Goal: Task Accomplishment & Management: Manage account settings

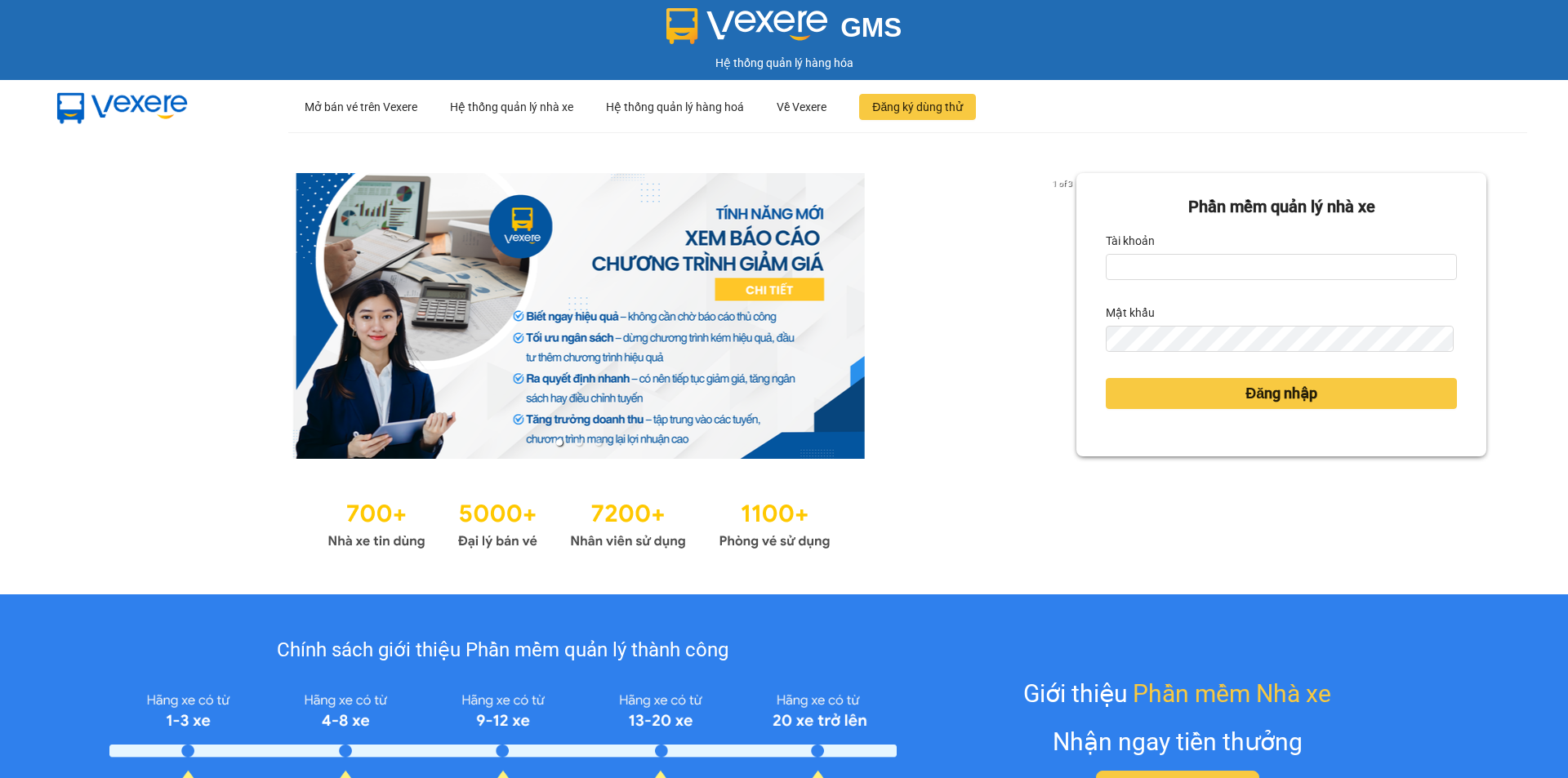
click at [1178, 251] on div "Tài khoản" at bounding box center [1281, 240] width 351 height 26
click at [1184, 269] on input "Tài khoản" at bounding box center [1281, 267] width 351 height 26
type input "kpvy.ducphatth"
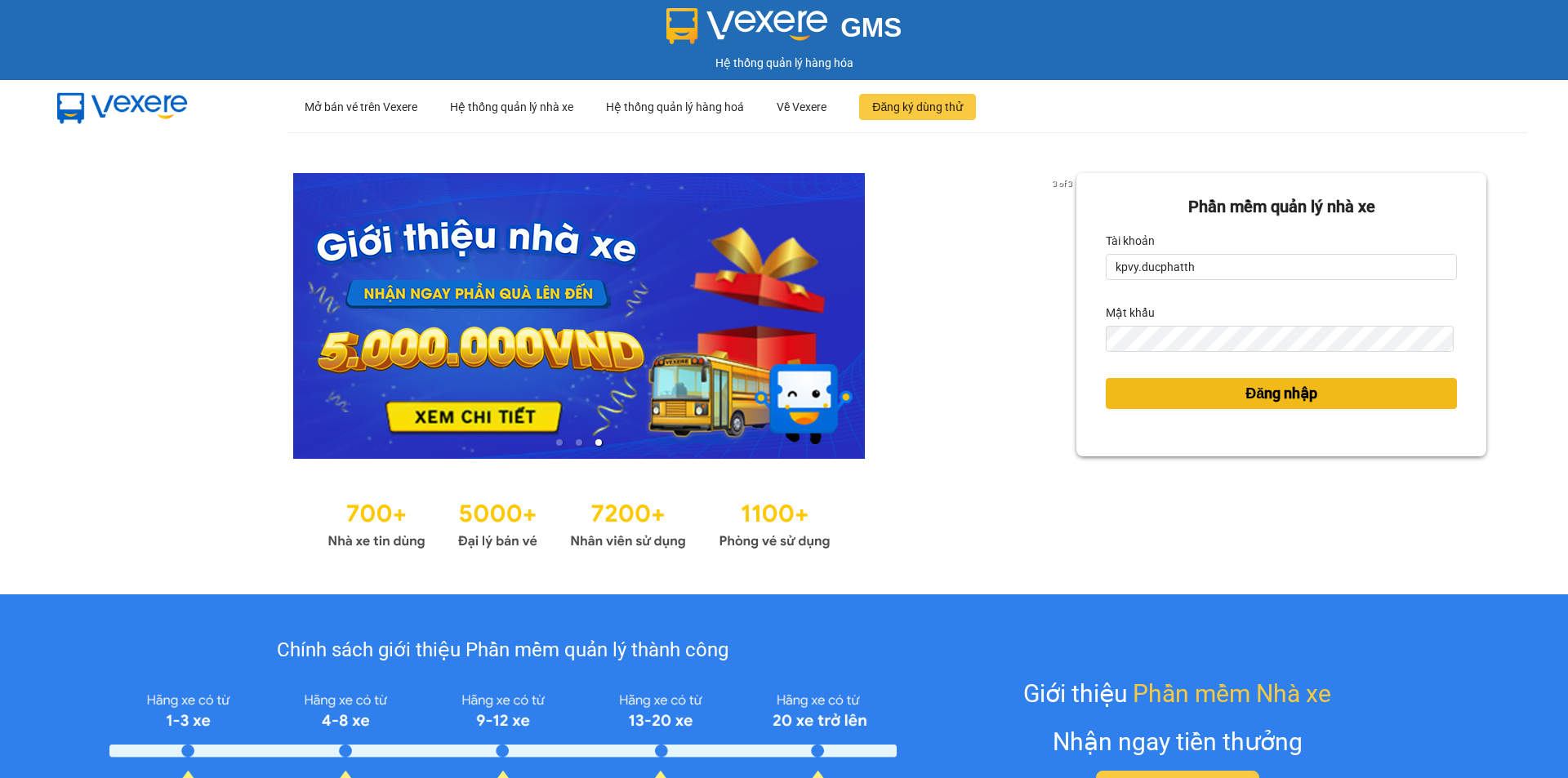
click at [1191, 404] on button "Đăng nhập" at bounding box center [1281, 393] width 351 height 31
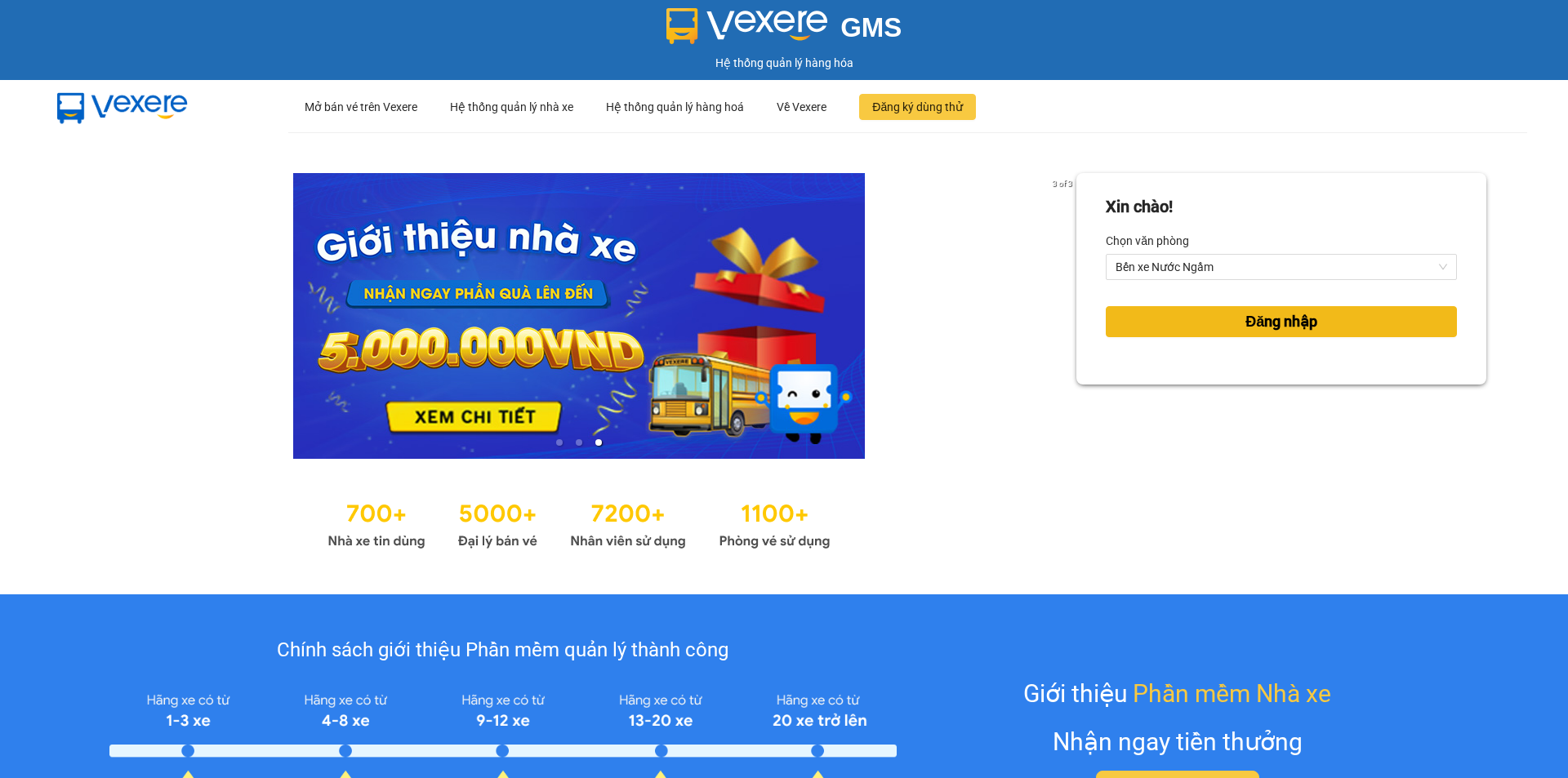
click at [1138, 312] on button "Đăng nhập" at bounding box center [1281, 321] width 351 height 31
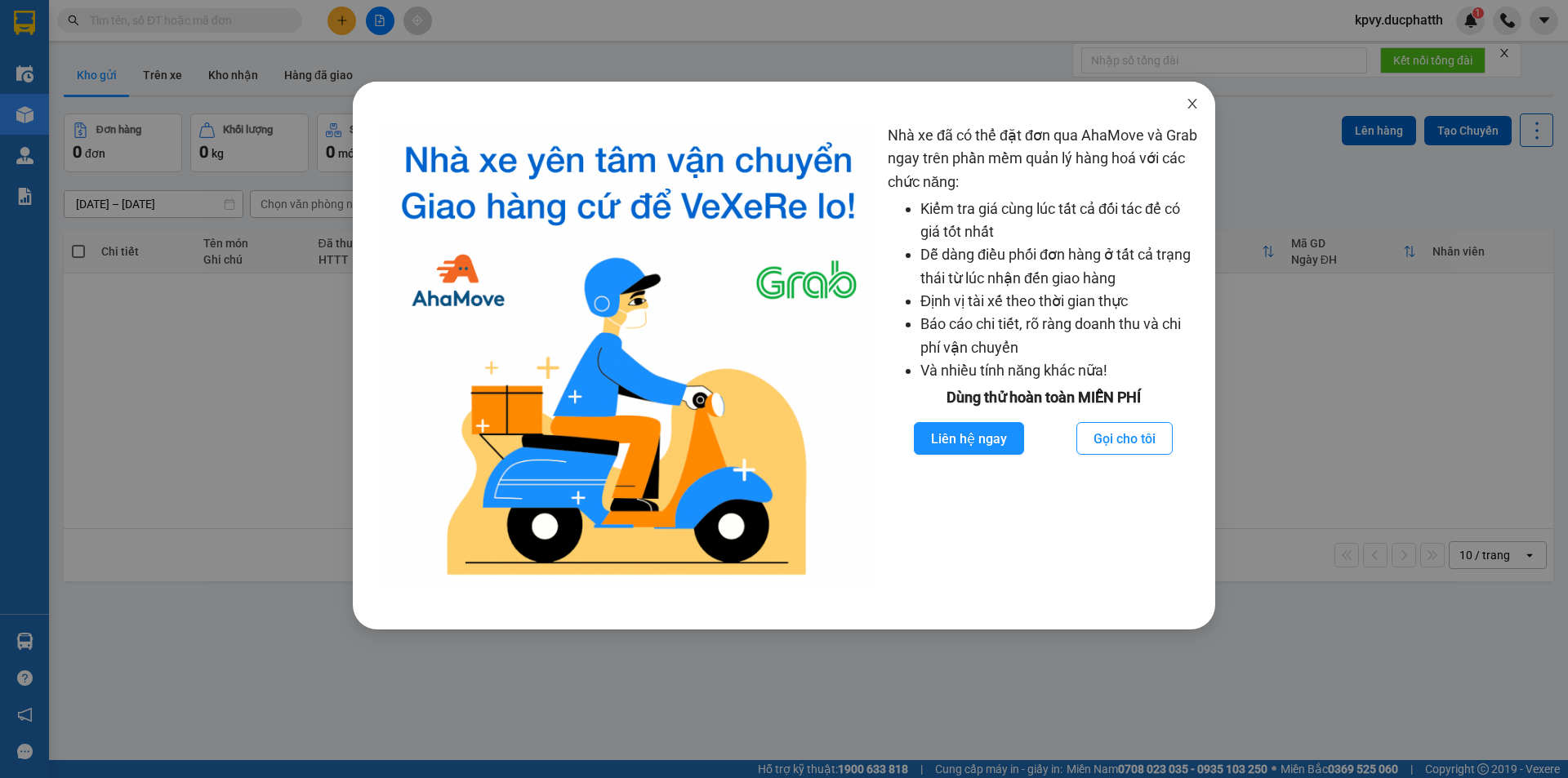
click at [1187, 106] on icon "close" at bounding box center [1192, 104] width 13 height 13
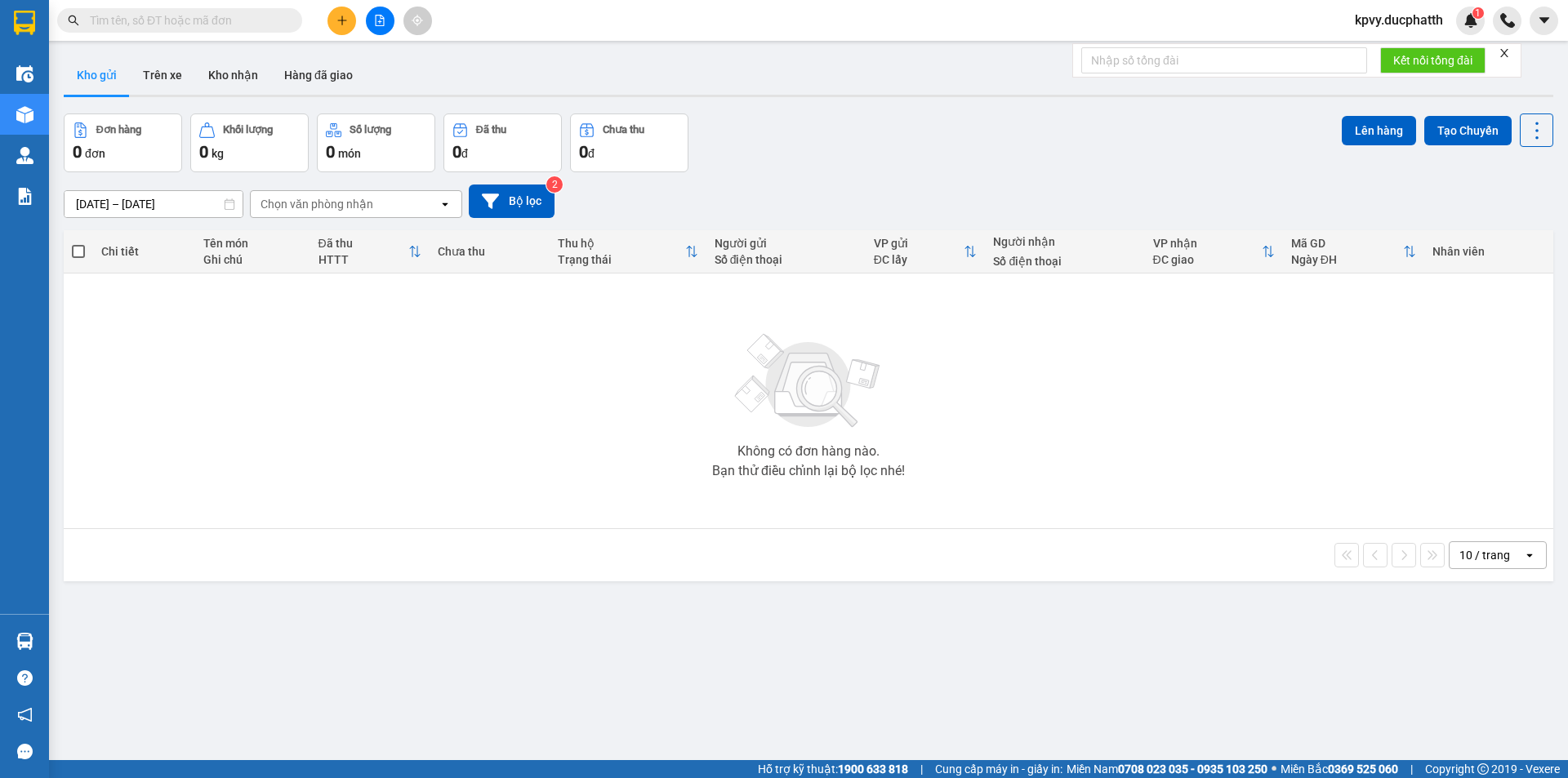
click at [226, 24] on input "text" at bounding box center [185, 21] width 193 height 18
